Goal: Task Accomplishment & Management: Complete application form

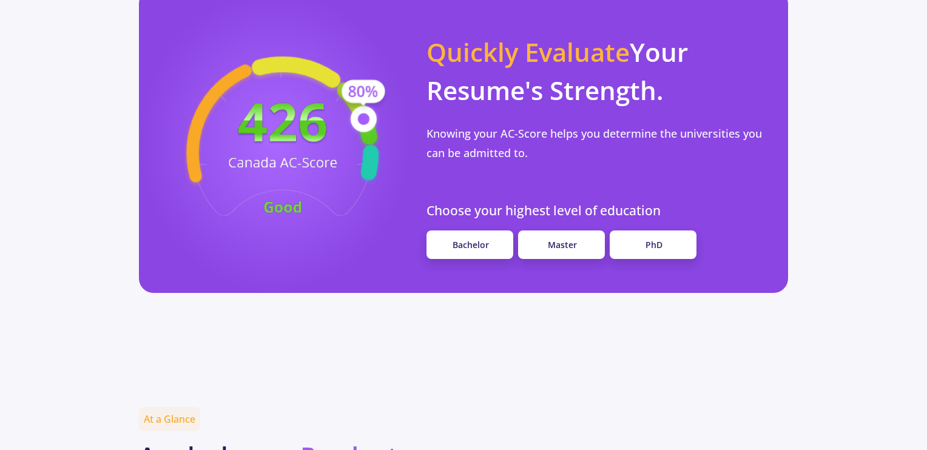
scroll to position [1092, 0]
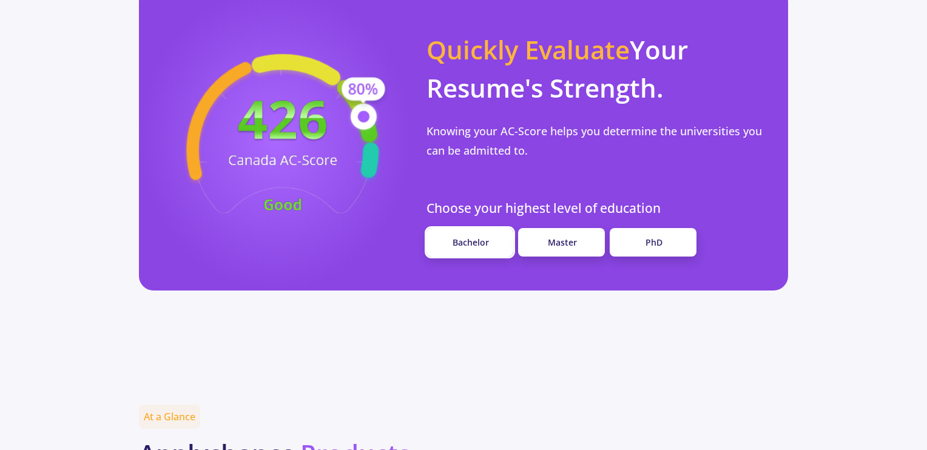
click at [491, 228] on link "Bachelor" at bounding box center [470, 242] width 87 height 29
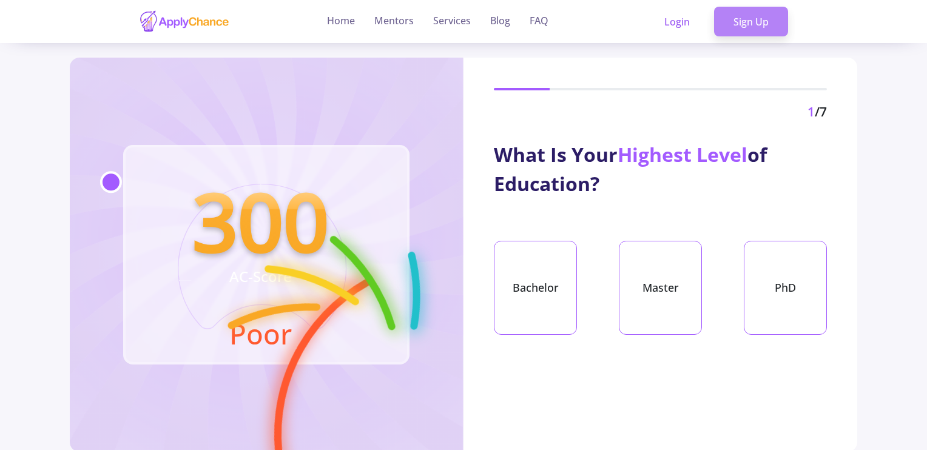
click at [744, 21] on link "Sign Up" at bounding box center [751, 22] width 74 height 30
click at [692, 21] on link "Login" at bounding box center [677, 22] width 64 height 30
click at [741, 12] on link "Sign Up" at bounding box center [751, 22] width 74 height 30
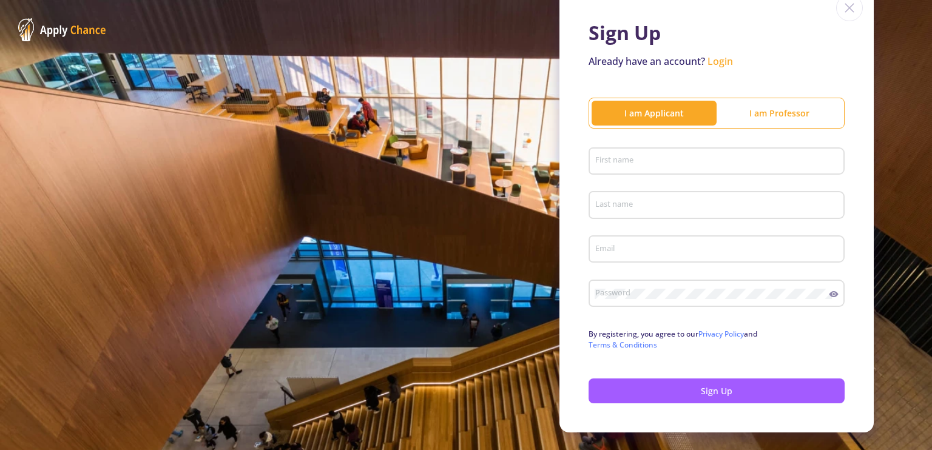
scroll to position [61, 0]
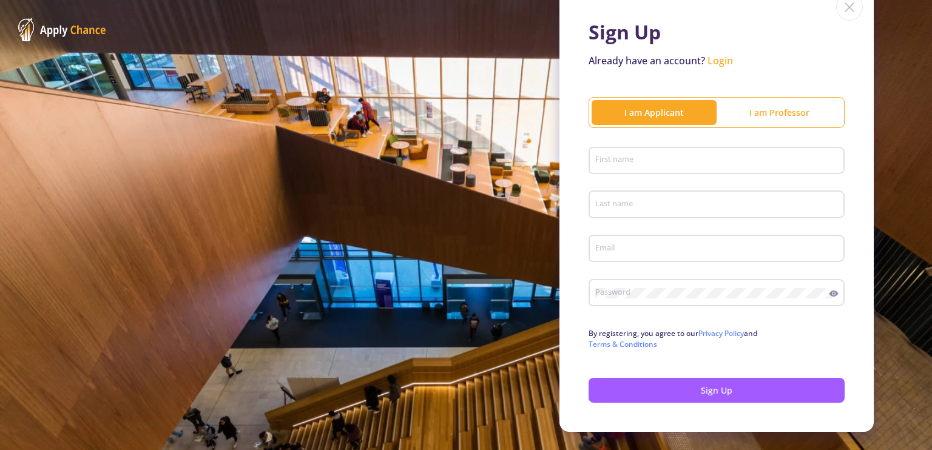
click at [694, 145] on div "First name" at bounding box center [717, 159] width 245 height 32
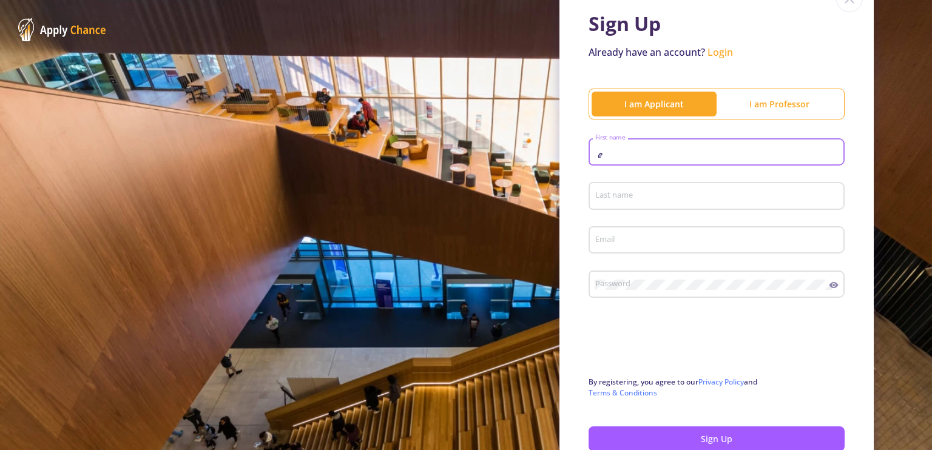
type input "ٍ"
type input "[PERSON_NAME]"
click at [667, 203] on div "Last name" at bounding box center [717, 194] width 245 height 32
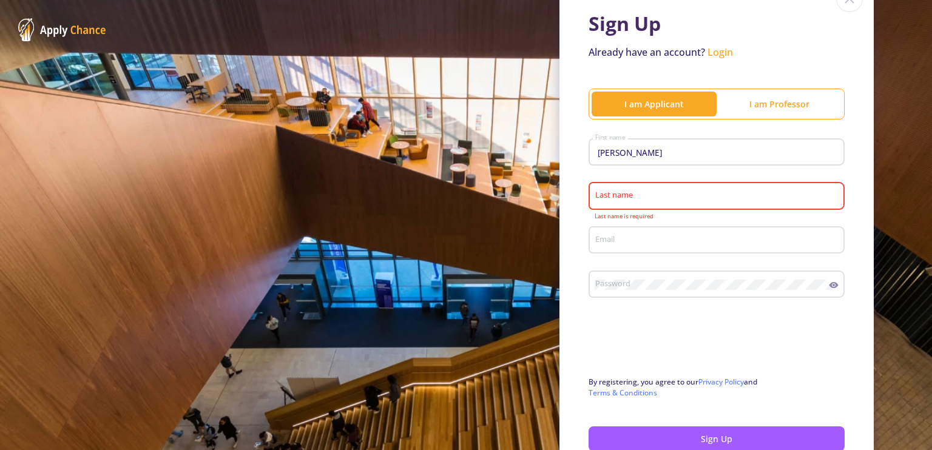
click at [667, 191] on input "Last name" at bounding box center [719, 196] width 248 height 11
click at [615, 198] on input "Last name" at bounding box center [719, 196] width 248 height 11
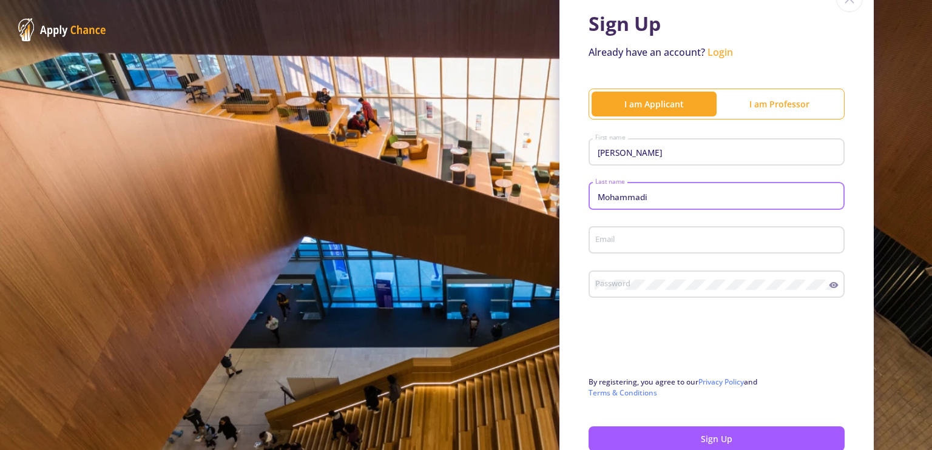
type input "Mohammadi"
click at [643, 241] on input "Email" at bounding box center [719, 240] width 248 height 11
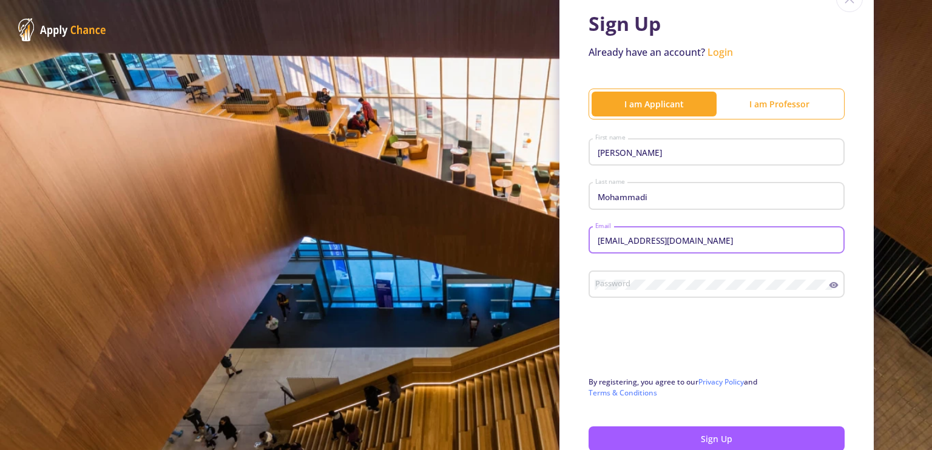
type input "[EMAIL_ADDRESS][DOMAIN_NAME]"
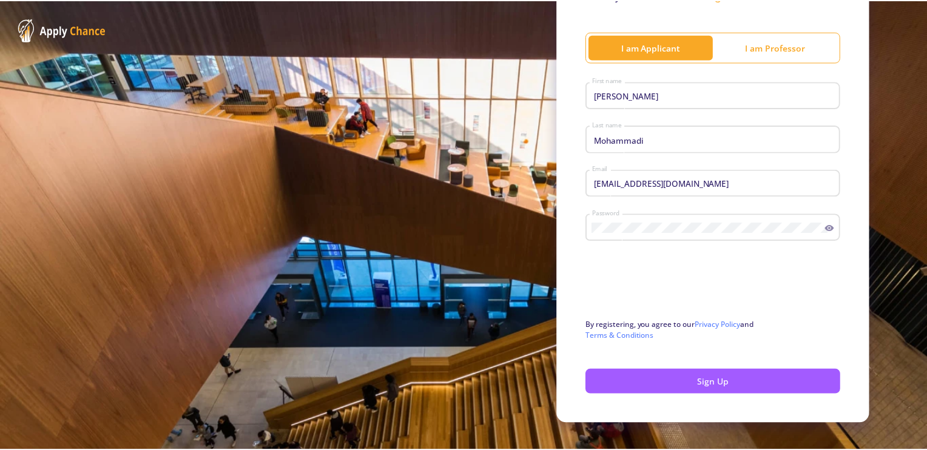
scroll to position [130, 0]
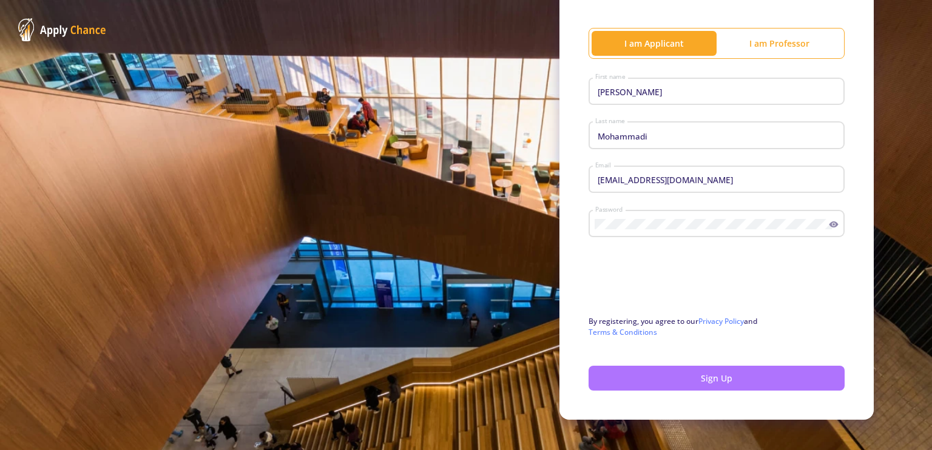
click at [709, 378] on button "Sign Up" at bounding box center [717, 378] width 256 height 25
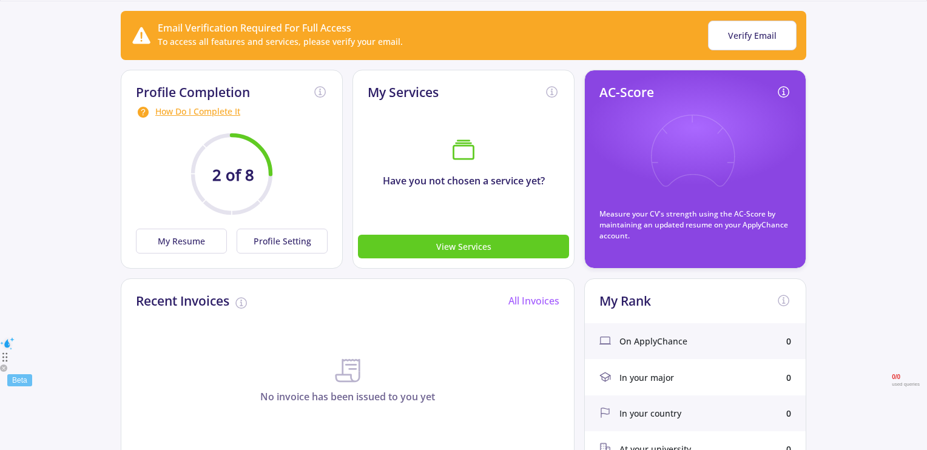
scroll to position [61, 0]
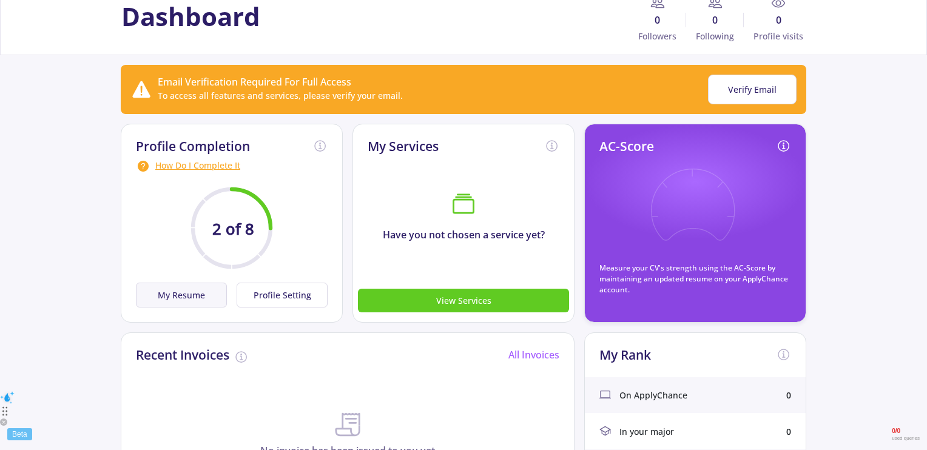
click at [212, 292] on button "My Resume" at bounding box center [181, 295] width 91 height 25
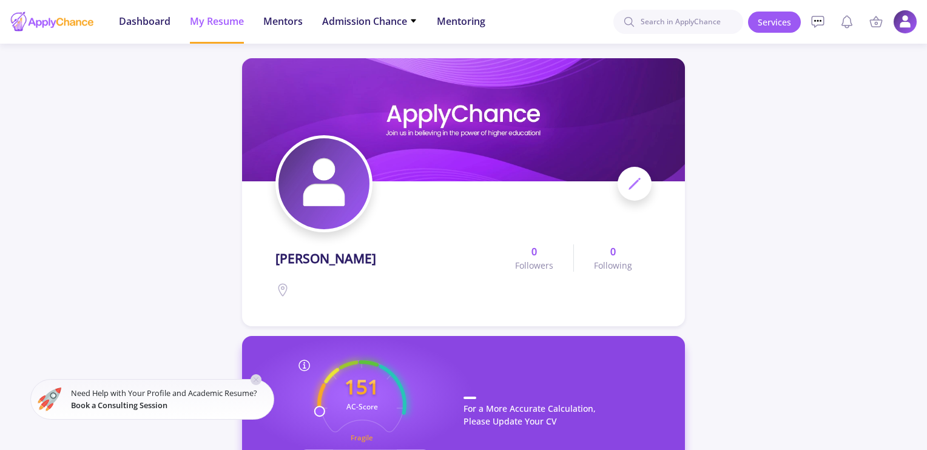
click at [255, 376] on icon at bounding box center [256, 380] width 10 height 10
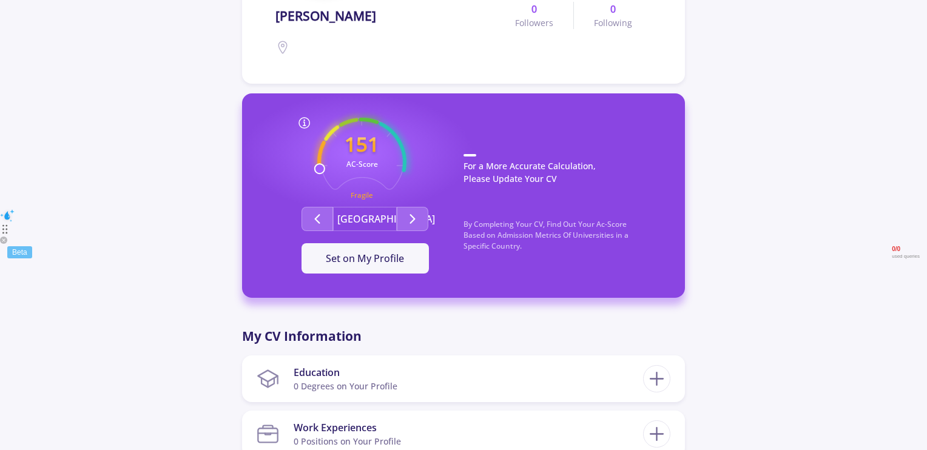
scroll to position [485, 0]
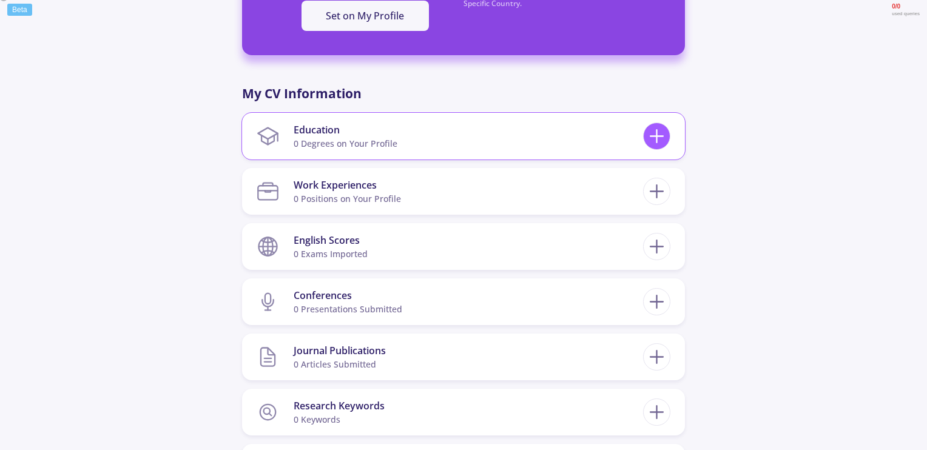
click at [646, 134] on icon at bounding box center [657, 136] width 22 height 22
checkbox input "false"
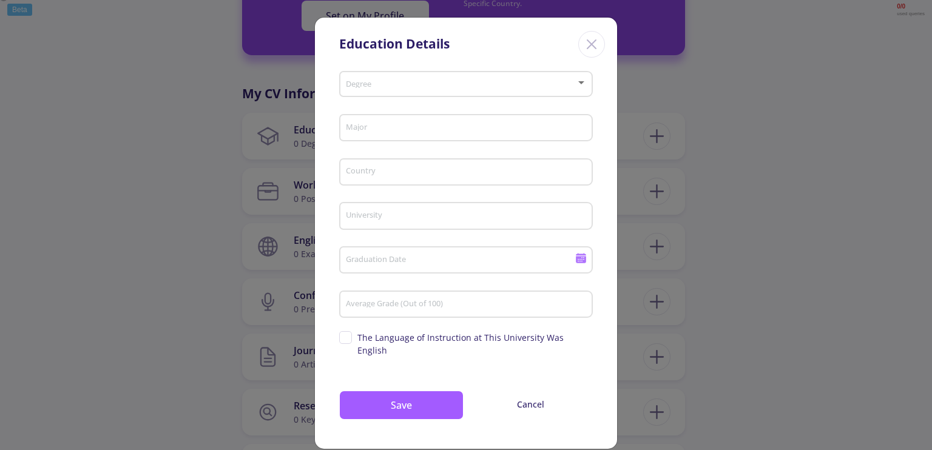
click at [535, 90] on div "Degree" at bounding box center [466, 82] width 242 height 30
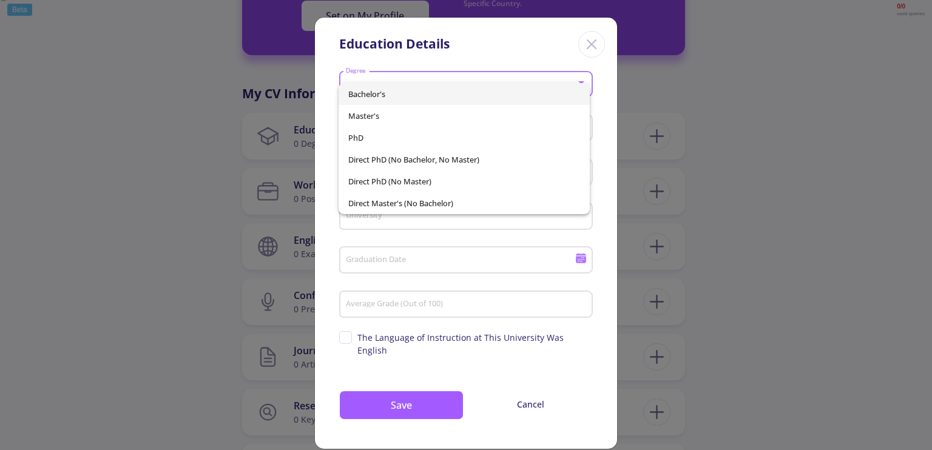
click at [495, 251] on div at bounding box center [466, 225] width 932 height 450
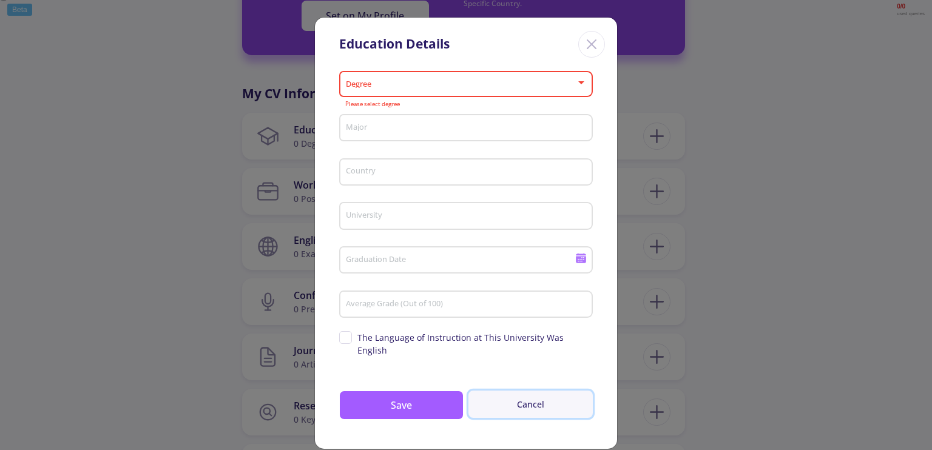
click at [508, 391] on button "Cancel" at bounding box center [530, 404] width 124 height 27
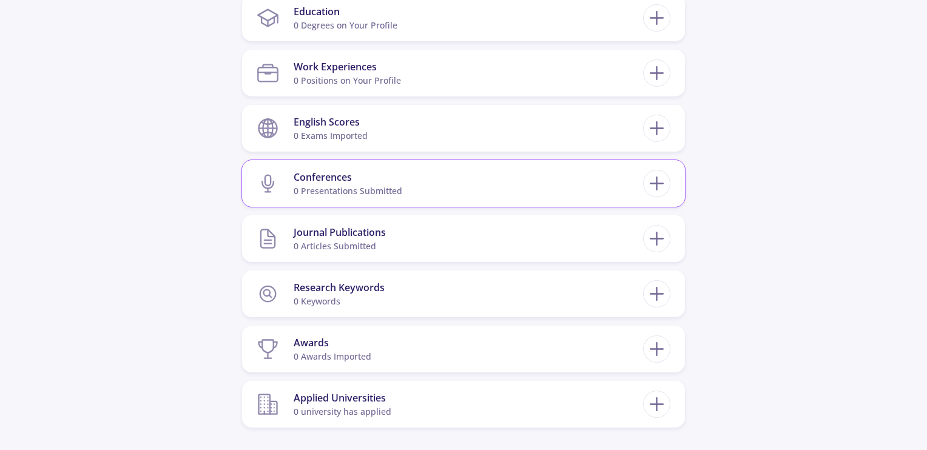
scroll to position [607, 0]
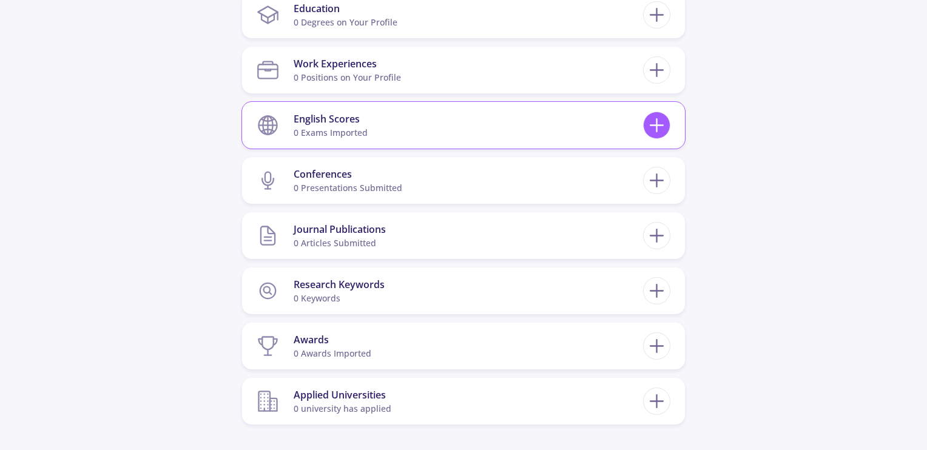
click at [658, 138] on div at bounding box center [656, 125] width 27 height 27
click at [658, 132] on icon at bounding box center [657, 125] width 22 height 22
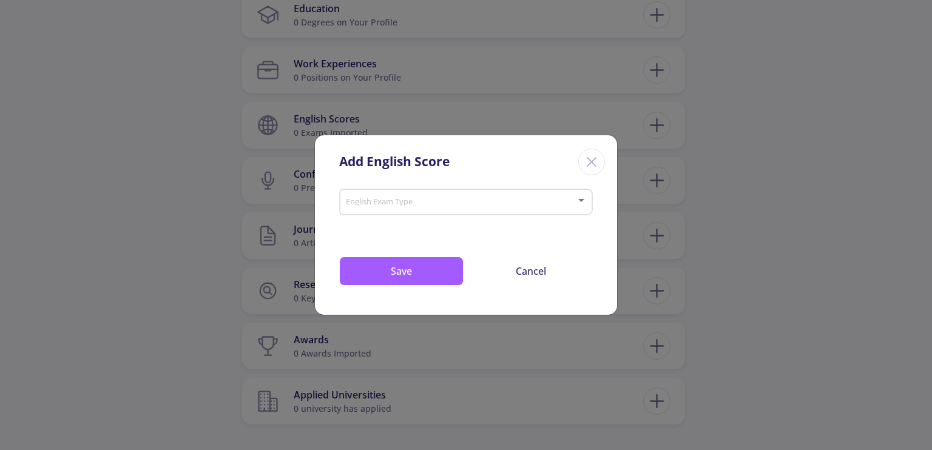
click at [582, 197] on div at bounding box center [581, 200] width 11 height 10
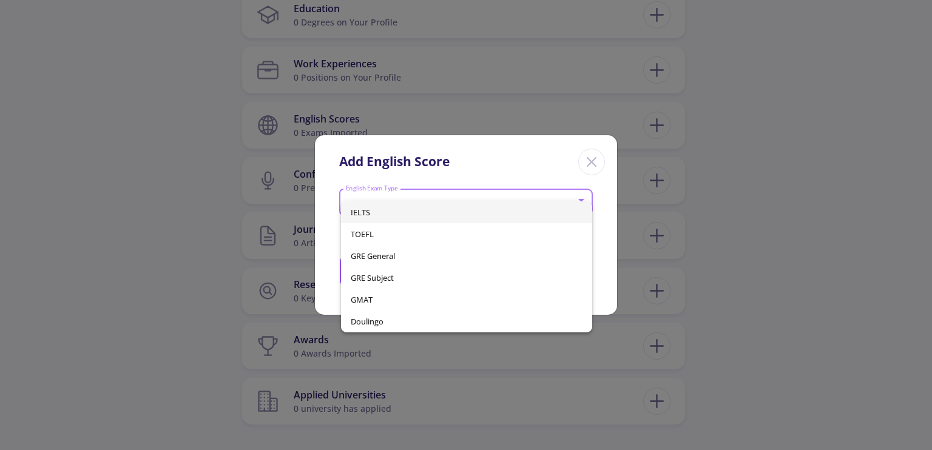
click at [403, 218] on span "IELTS" at bounding box center [466, 212] width 231 height 22
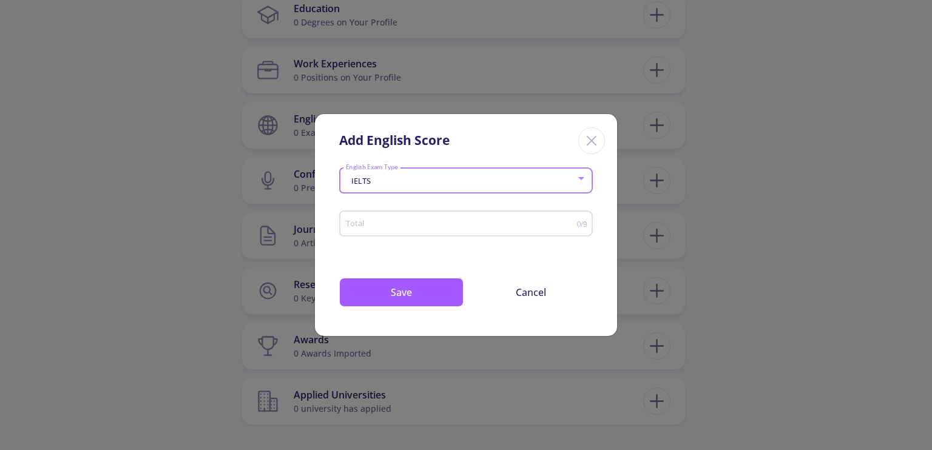
click at [454, 227] on input "Total" at bounding box center [461, 224] width 232 height 9
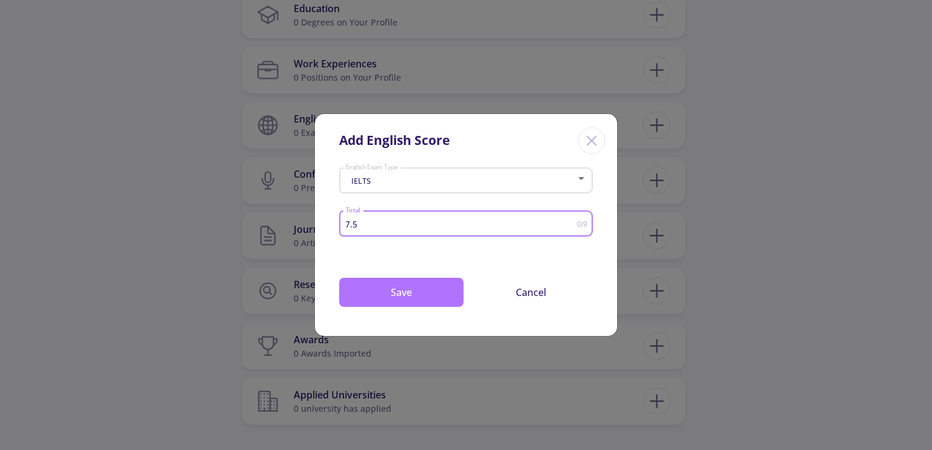
type input "7.5"
click at [438, 293] on button "Save" at bounding box center [401, 292] width 124 height 29
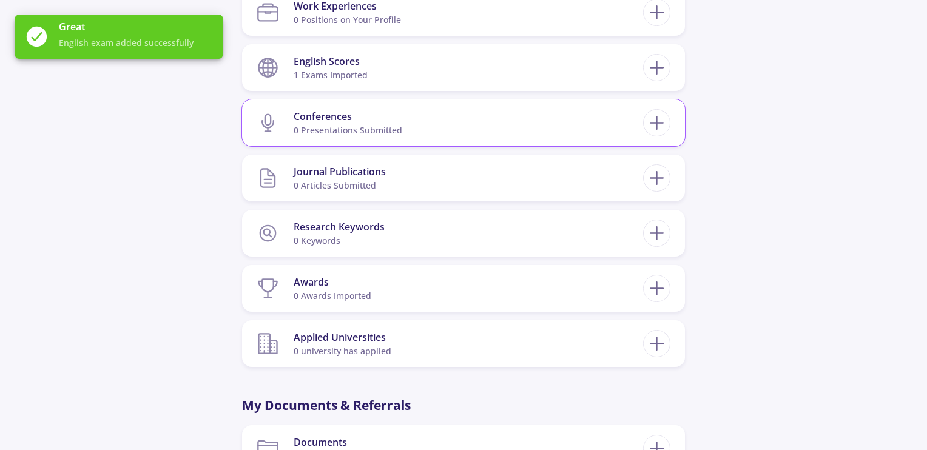
scroll to position [667, 0]
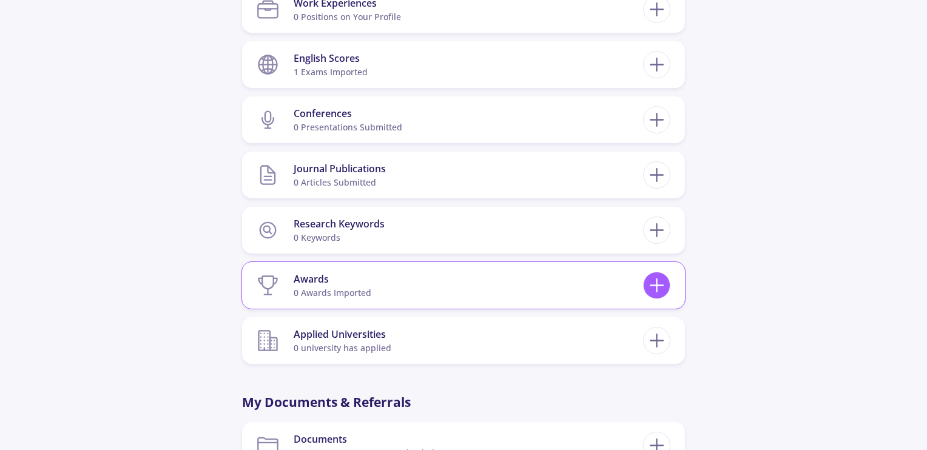
click at [662, 284] on icon at bounding box center [657, 285] width 22 height 22
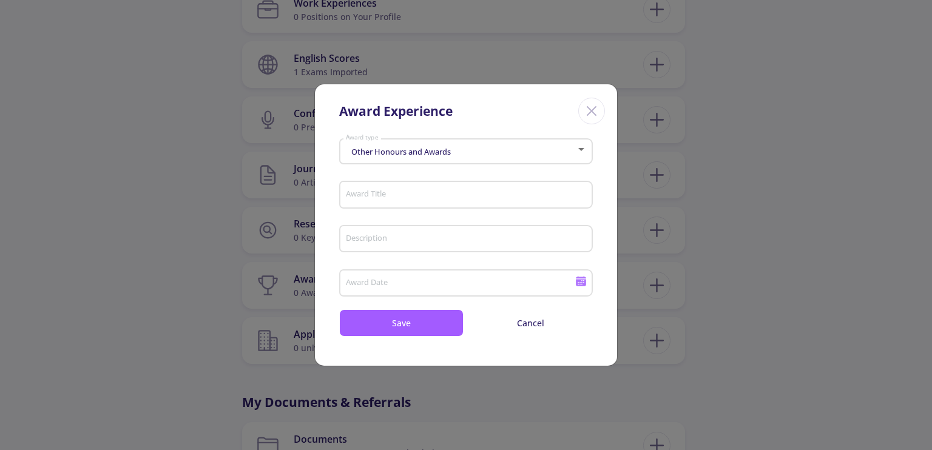
click at [572, 152] on div "Other Honours and Awards" at bounding box center [460, 151] width 231 height 9
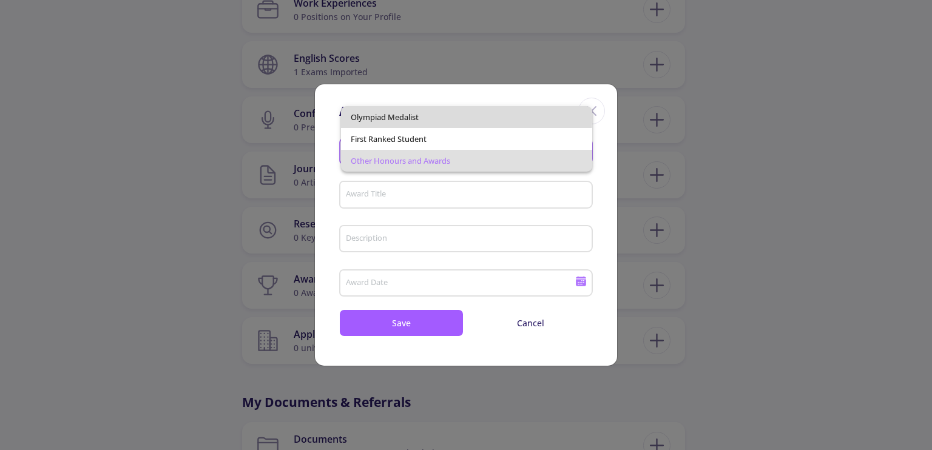
click at [453, 118] on span "Olympiad Medalist" at bounding box center [466, 117] width 231 height 22
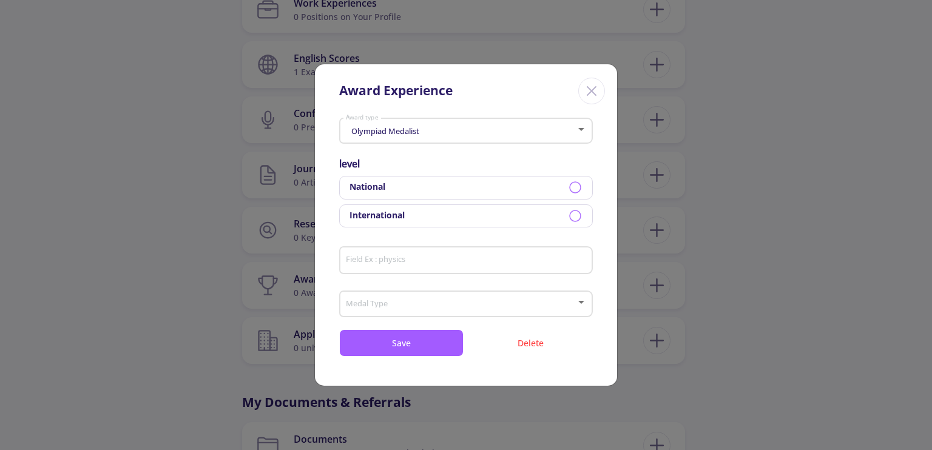
drag, startPoint x: 580, startPoint y: 220, endPoint x: 566, endPoint y: 227, distance: 15.7
click at [580, 218] on icon at bounding box center [575, 216] width 15 height 15
click at [472, 263] on input "Field Ex : physics" at bounding box center [467, 260] width 245 height 11
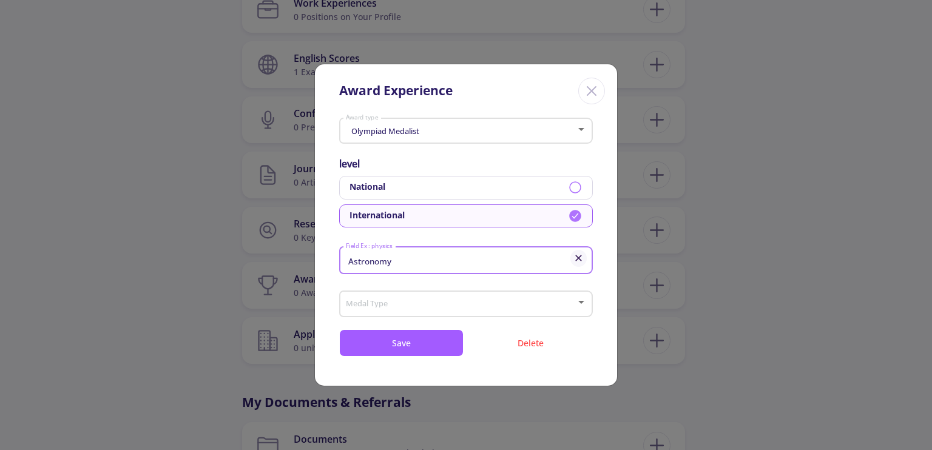
type input "Astronomy"
click at [445, 305] on span at bounding box center [462, 304] width 228 height 8
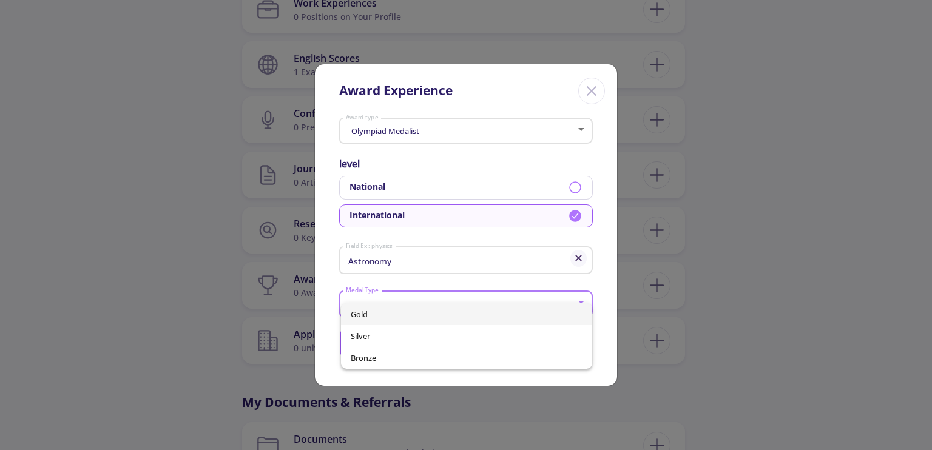
click at [444, 305] on span "Gold" at bounding box center [466, 314] width 231 height 22
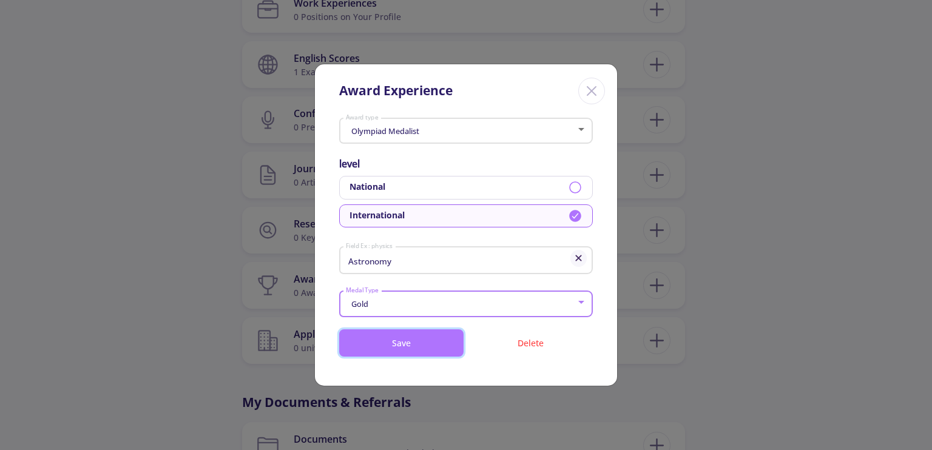
click at [433, 343] on button "Save" at bounding box center [401, 342] width 124 height 27
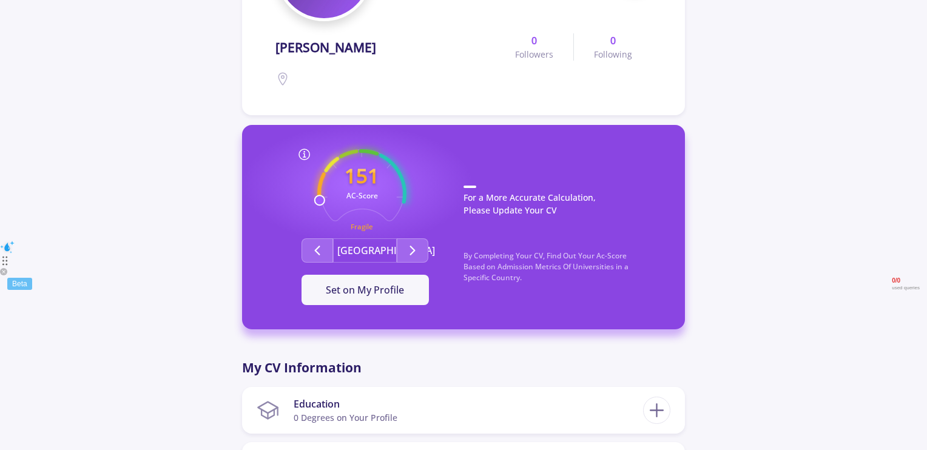
scroll to position [182, 0]
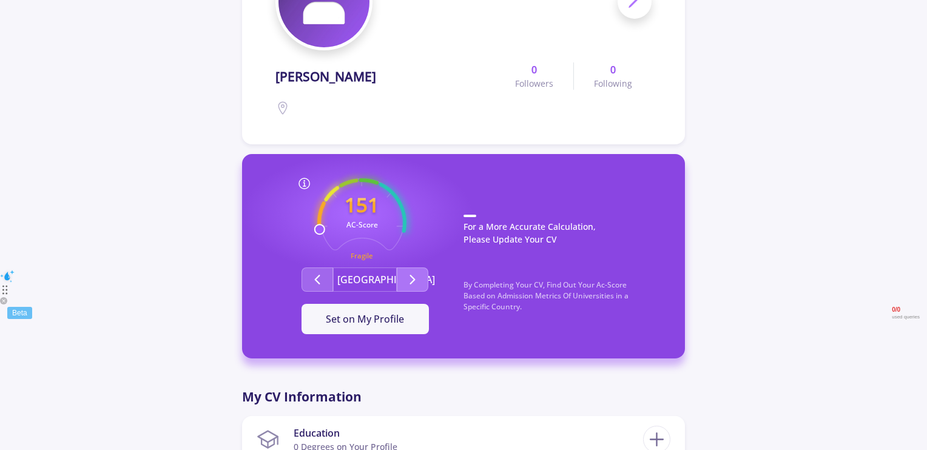
click at [418, 275] on icon "Second group" at bounding box center [412, 279] width 15 height 15
click at [381, 316] on span "Set on My Profile" at bounding box center [365, 318] width 78 height 13
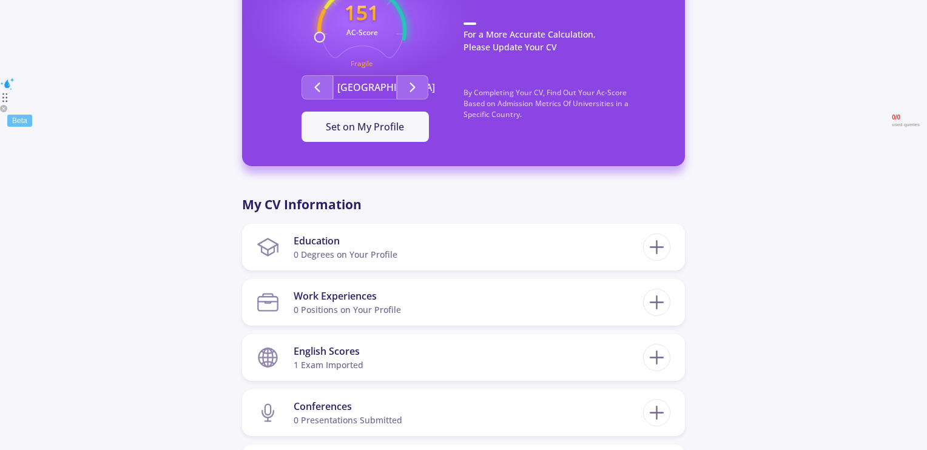
scroll to position [546, 0]
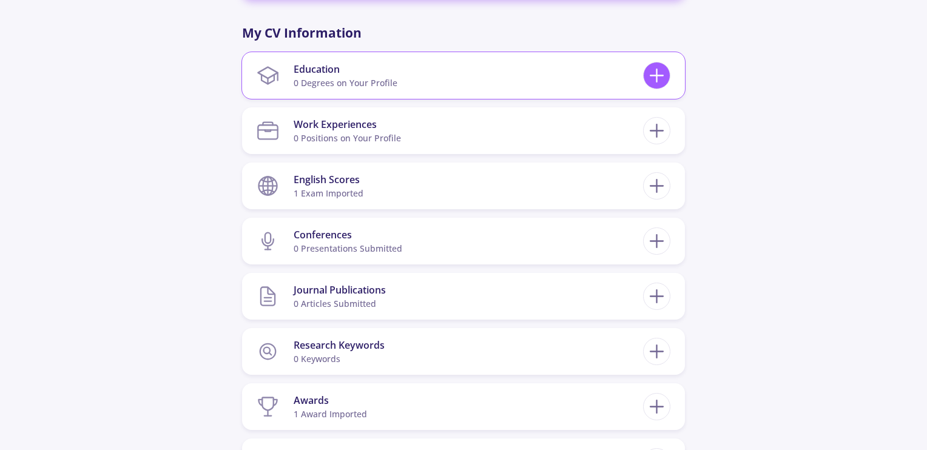
click at [650, 76] on icon at bounding box center [657, 75] width 22 height 22
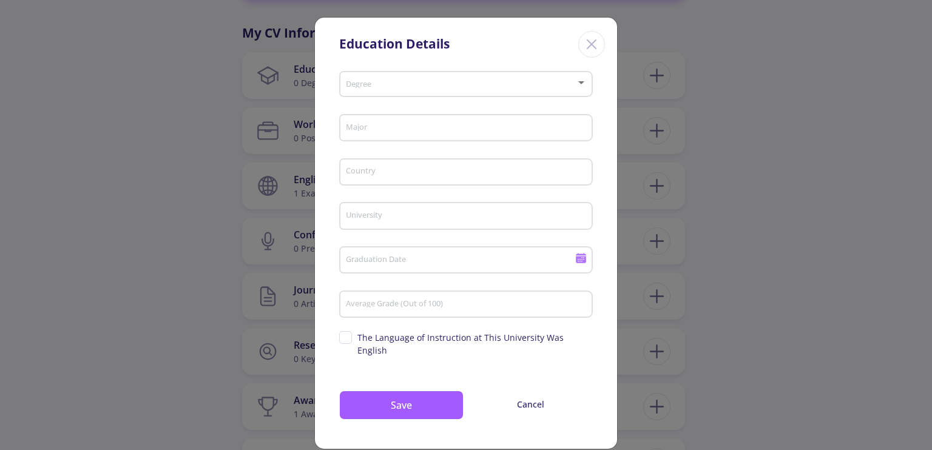
click at [177, 213] on div "Education Details Degree Major Country University Graduation Date Average Grade…" at bounding box center [466, 225] width 932 height 450
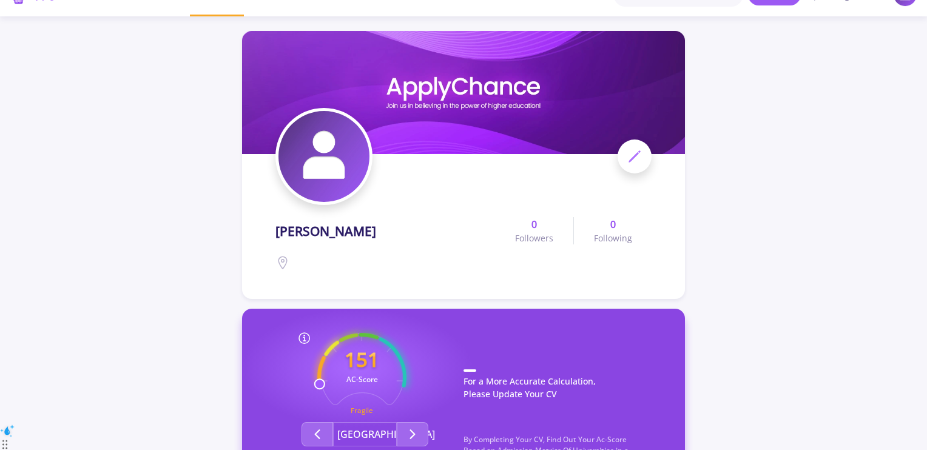
scroll to position [0, 0]
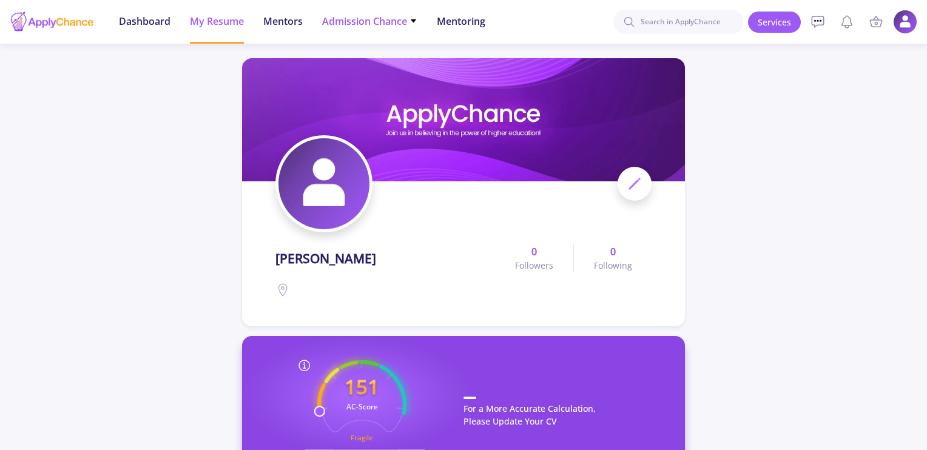
click at [409, 21] on span "Admission Chance" at bounding box center [369, 21] width 95 height 15
